Goal: Connect with others: Connect with others

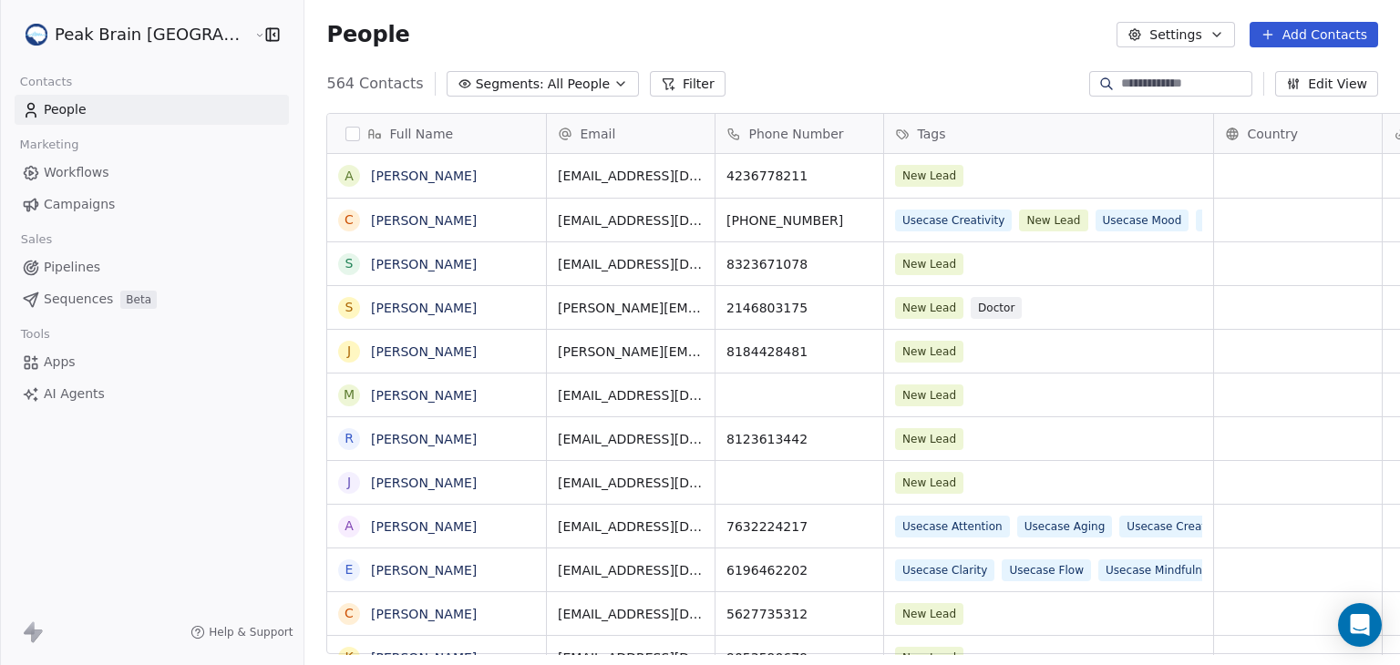
scroll to position [15, 15]
